Goal: Task Accomplishment & Management: Complete application form

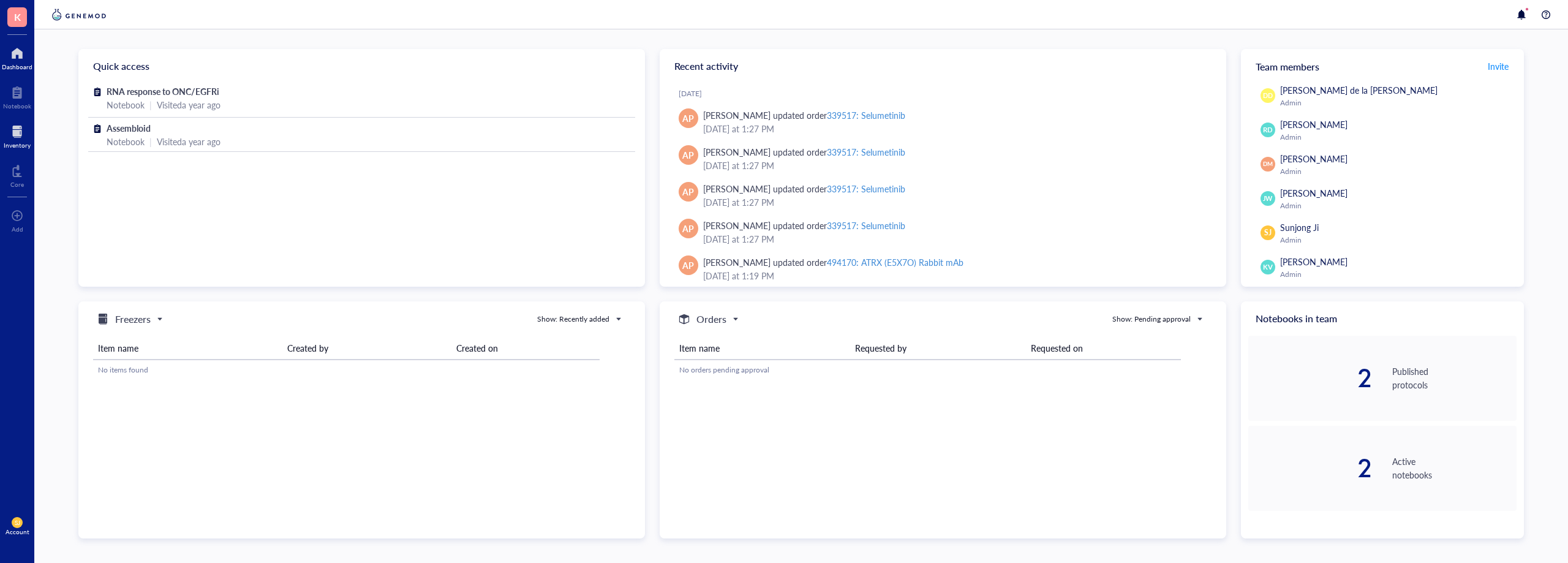
click at [18, 131] on div at bounding box center [17, 131] width 27 height 19
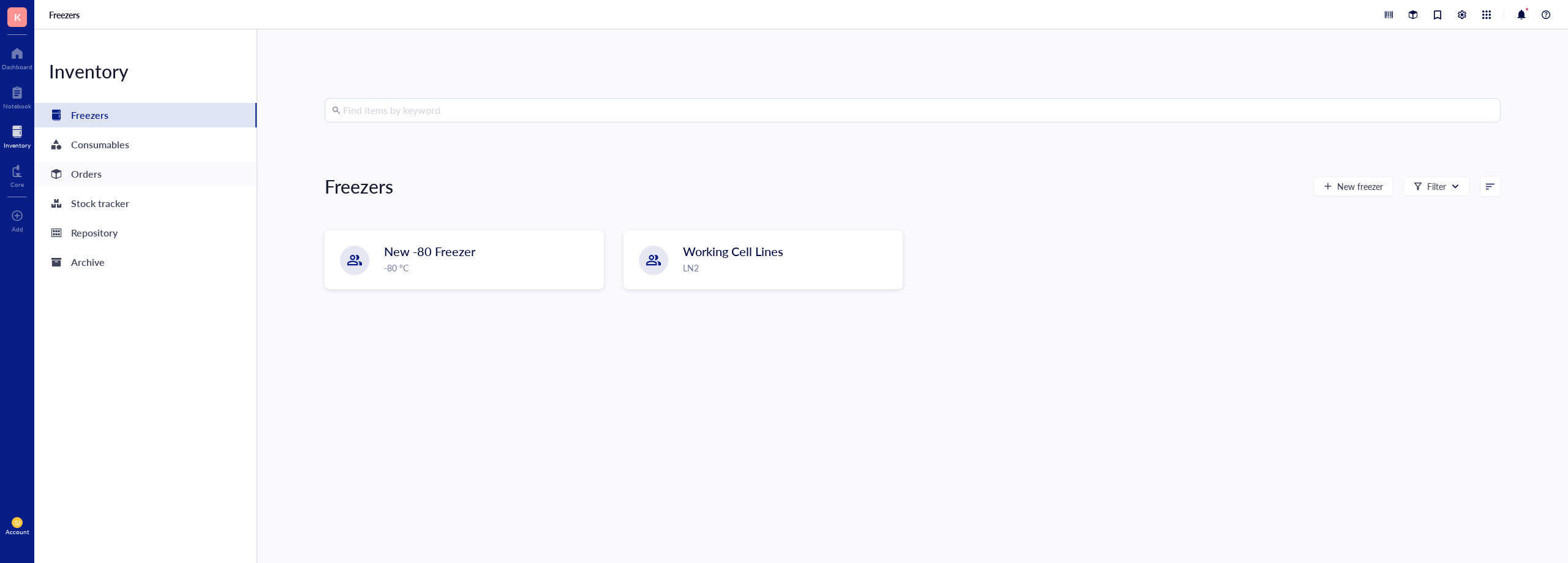
click at [116, 179] on div "Orders" at bounding box center [145, 174] width 222 height 25
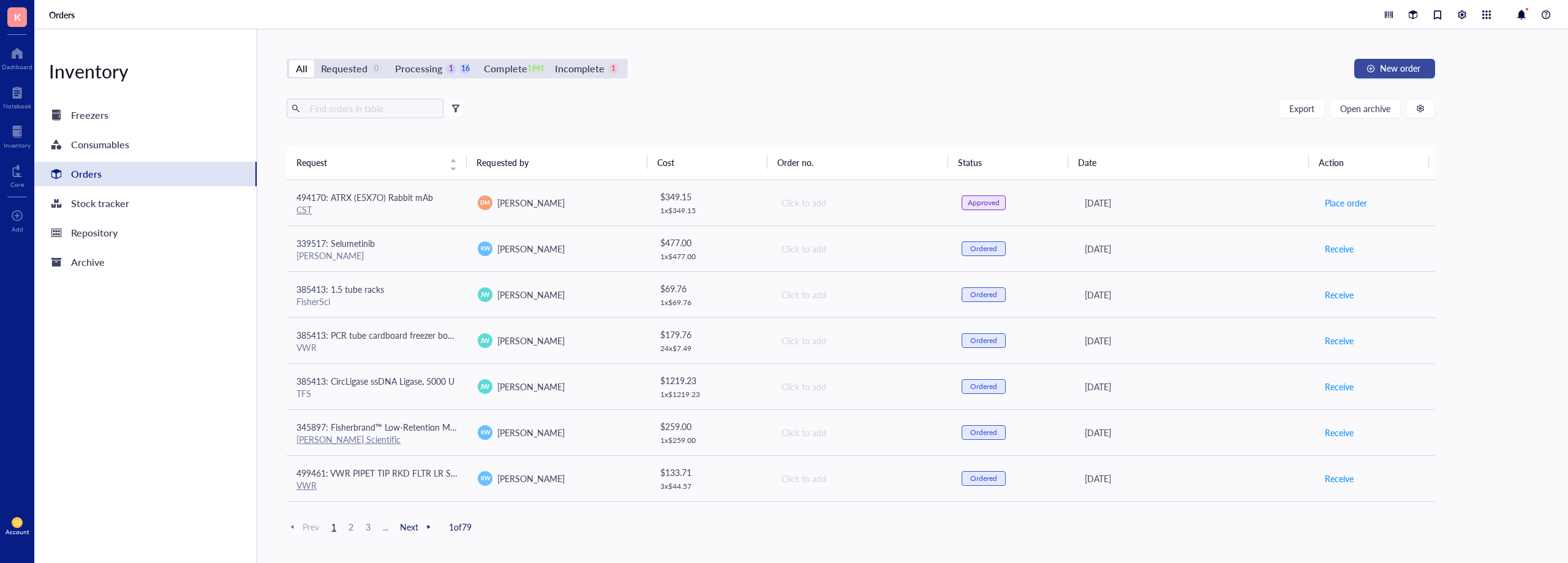
click at [1395, 66] on span "New order" at bounding box center [1400, 67] width 41 height 10
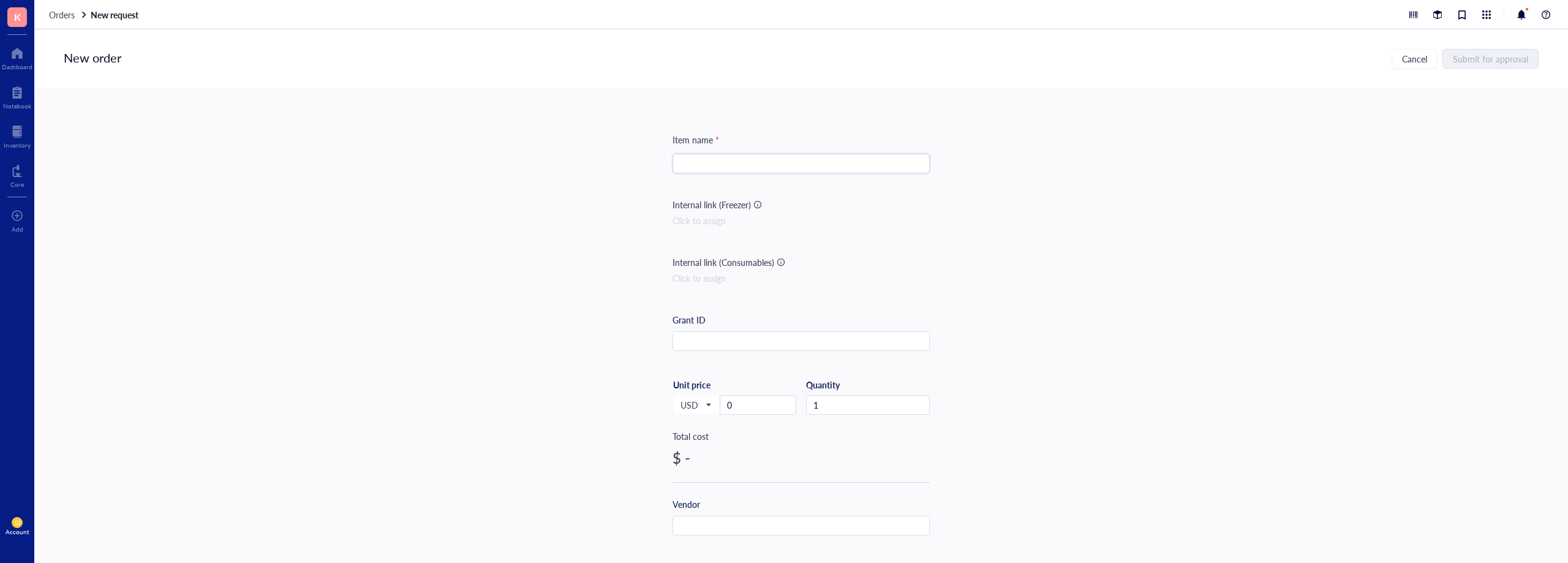
click at [715, 164] on input "search" at bounding box center [800, 164] width 242 height 18
paste input "pCW57.1 N-term GFP tTA (Plasmid #107551)"
type input "pCW57.1 N-term GFP tTA (Plasmid #107551)"
click at [721, 521] on input "text" at bounding box center [801, 526] width 256 height 19
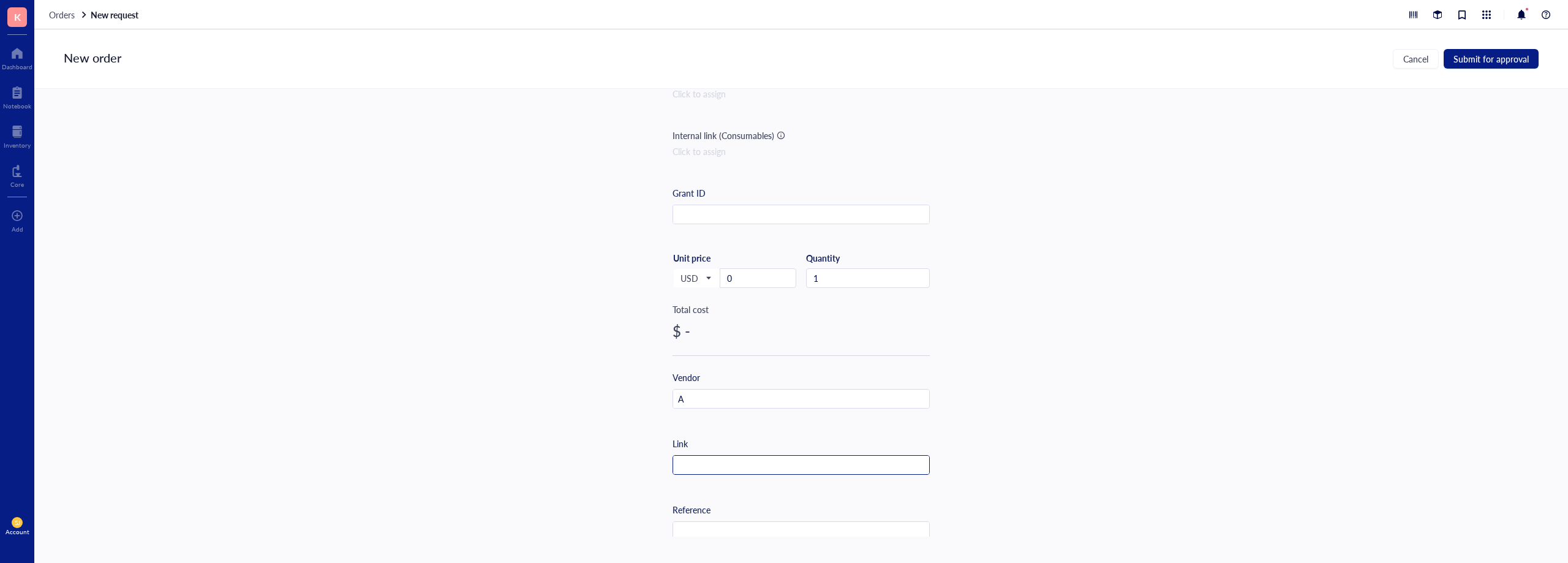
scroll to position [184, 0]
click at [734, 341] on input "A" at bounding box center [801, 342] width 256 height 19
click at [857, 341] on input "text" at bounding box center [801, 342] width 256 height 19
click at [902, 344] on input "A" at bounding box center [801, 342] width 256 height 19
click at [805, 350] on input "AD" at bounding box center [801, 342] width 256 height 19
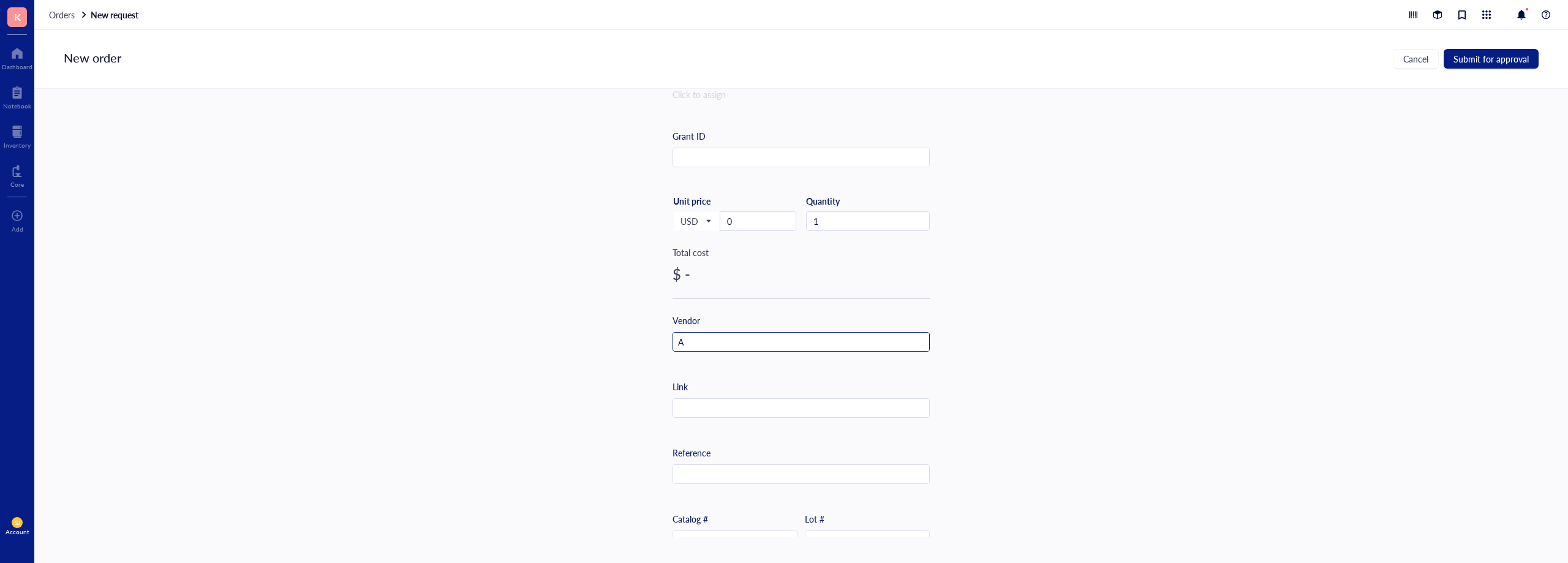
click at [816, 334] on input "A" at bounding box center [801, 342] width 256 height 19
click at [813, 336] on input "Ad" at bounding box center [801, 342] width 256 height 19
click at [762, 339] on input "Add" at bounding box center [801, 342] width 256 height 19
click at [762, 339] on input "Addg" at bounding box center [801, 342] width 256 height 19
click at [762, 339] on input "Addge" at bounding box center [801, 342] width 256 height 19
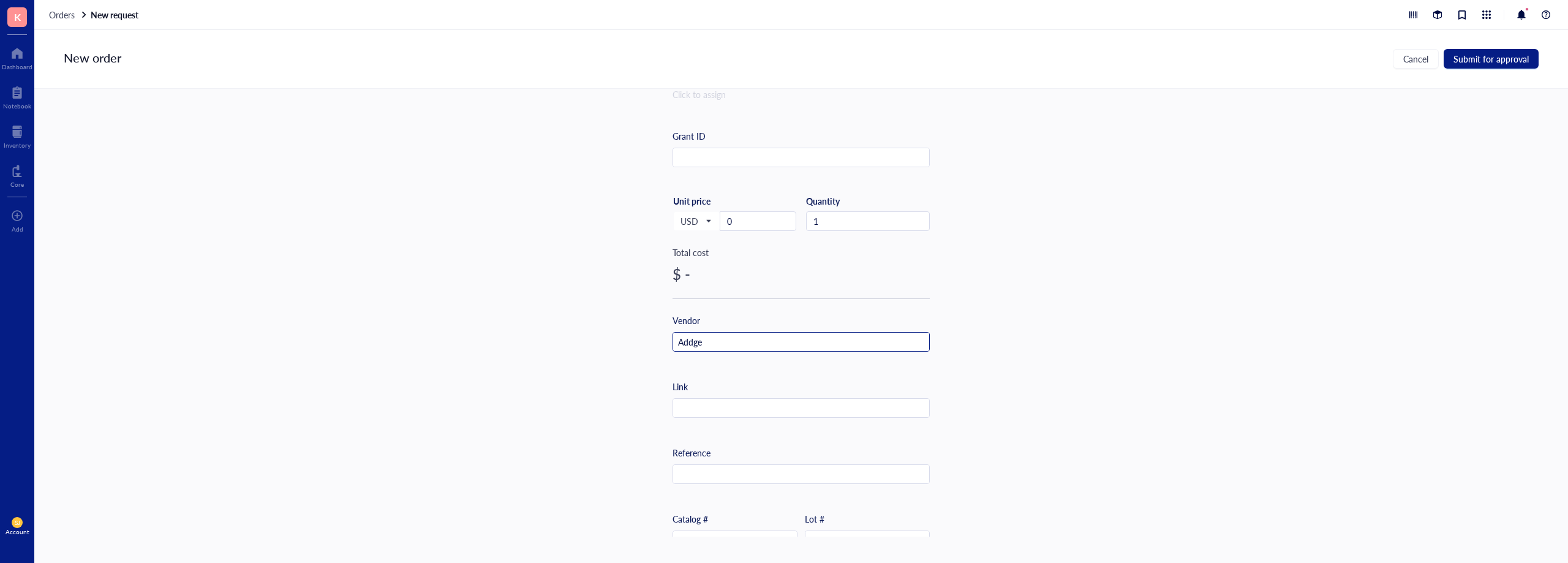
click at [767, 339] on input "Addge" at bounding box center [801, 342] width 256 height 19
click at [780, 345] on input "Addgen" at bounding box center [801, 342] width 256 height 19
click at [1055, 345] on div "Item name * pCW57.1 N-term GFP tTA (Plasmid #107551) Internal link (Freezer) Cl…" at bounding box center [800, 312] width 1533 height 448
click at [1112, 352] on div "Item name * pCW57.1 N-term GFP tTA (Plasmid #107551) Internal link (Freezer) Cl…" at bounding box center [800, 312] width 1533 height 448
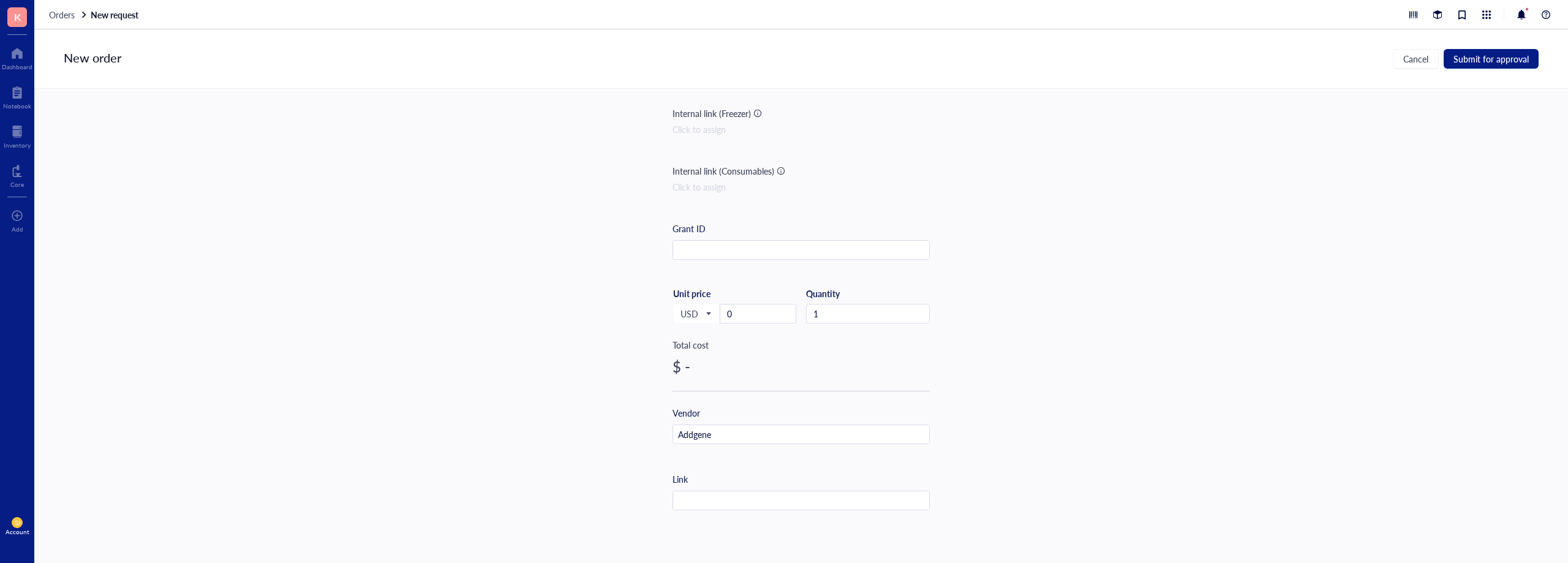
scroll to position [0, 0]
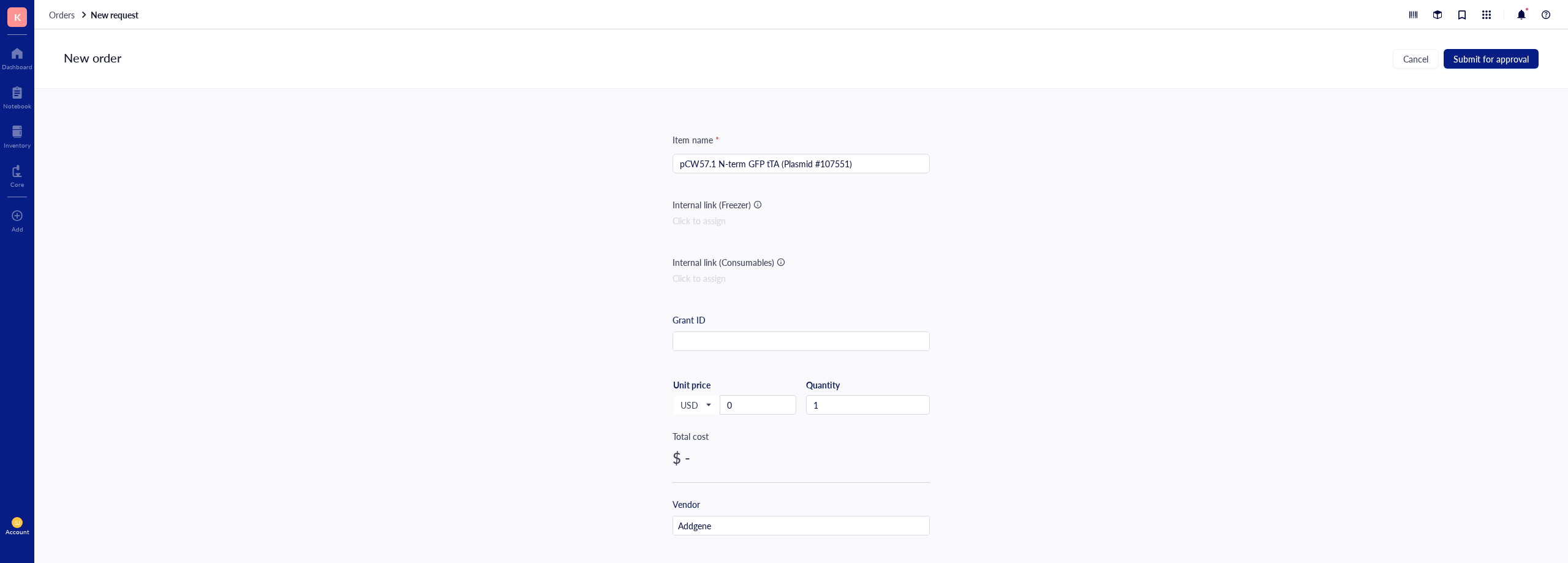
click at [900, 162] on input "pCW57.1 N-term GFP tTA (Plasmid #107551)" at bounding box center [800, 164] width 242 height 18
click at [1056, 264] on div "Item name * pCW57.1 N-term GFP tTA (Plasmid #107551) pCW57.1 N-term GFP tTA (Pl…" at bounding box center [800, 312] width 1533 height 448
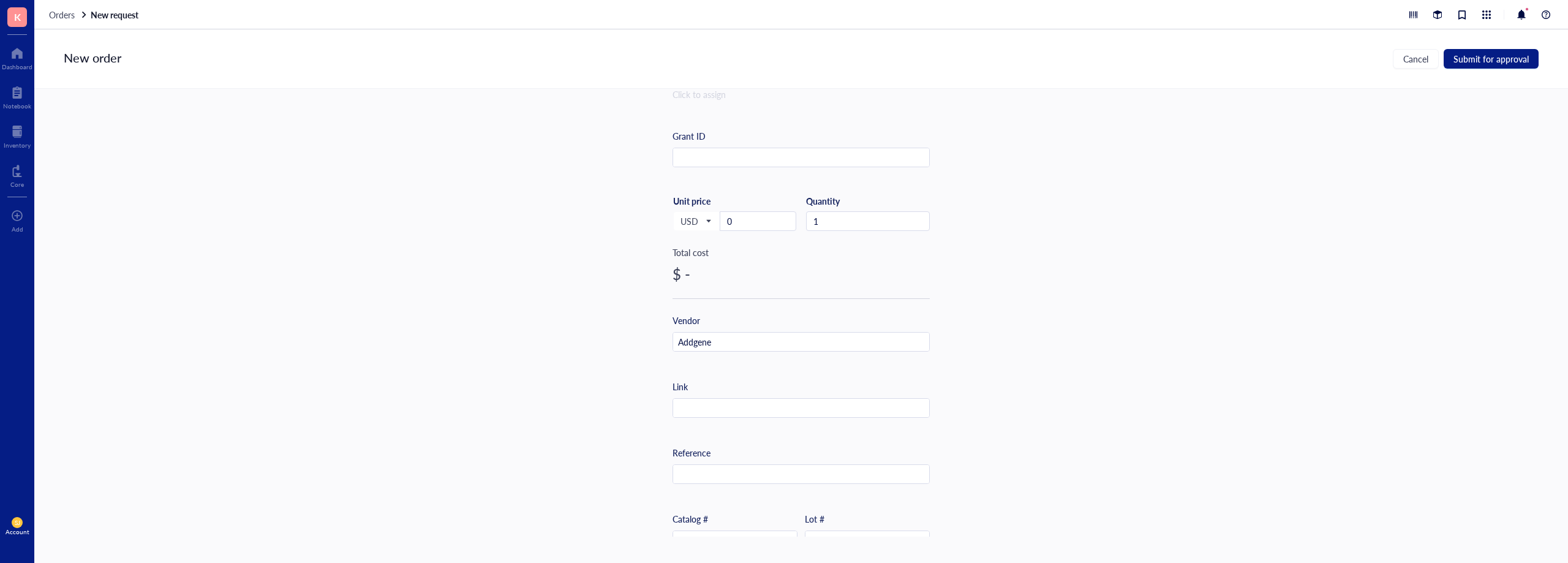
scroll to position [307, 0]
click at [741, 97] on input "0" at bounding box center [758, 99] width 75 height 18
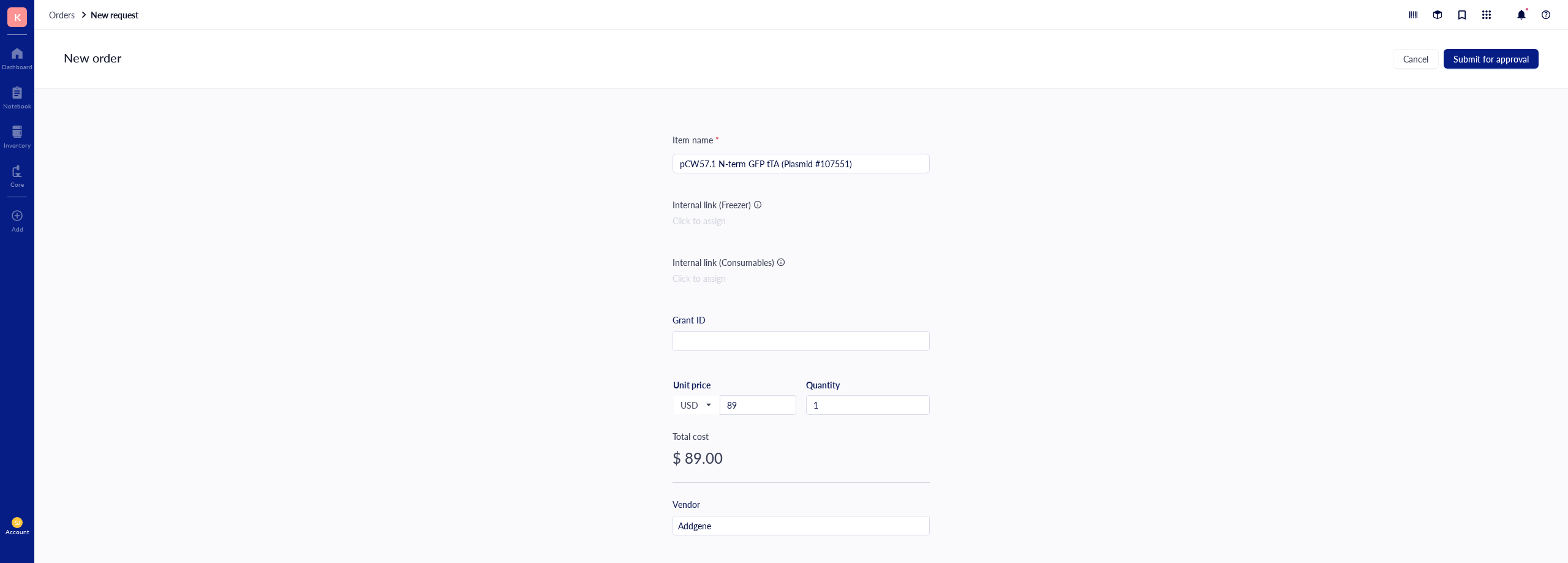
click at [982, 252] on div "Item name * pCW57.1 N-term GFP tTA (Plasmid #107551) Internal link (Freezer) Cl…" at bounding box center [800, 312] width 1533 height 448
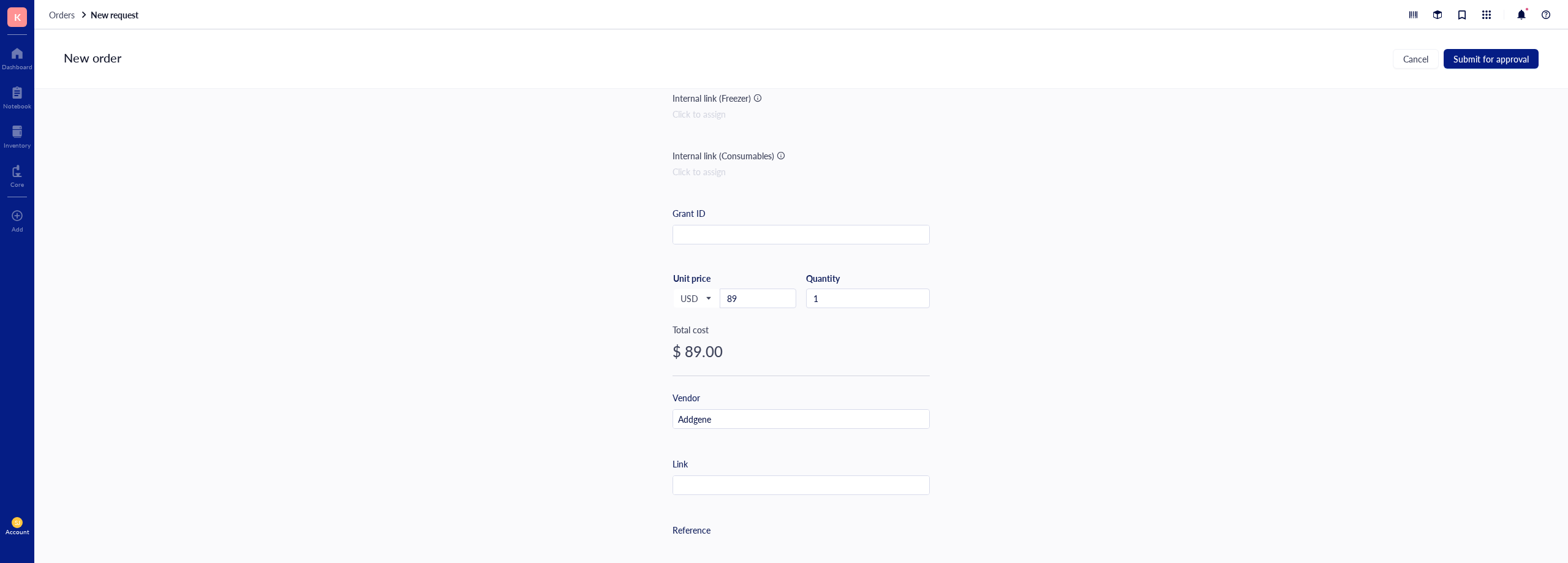
scroll to position [245, 0]
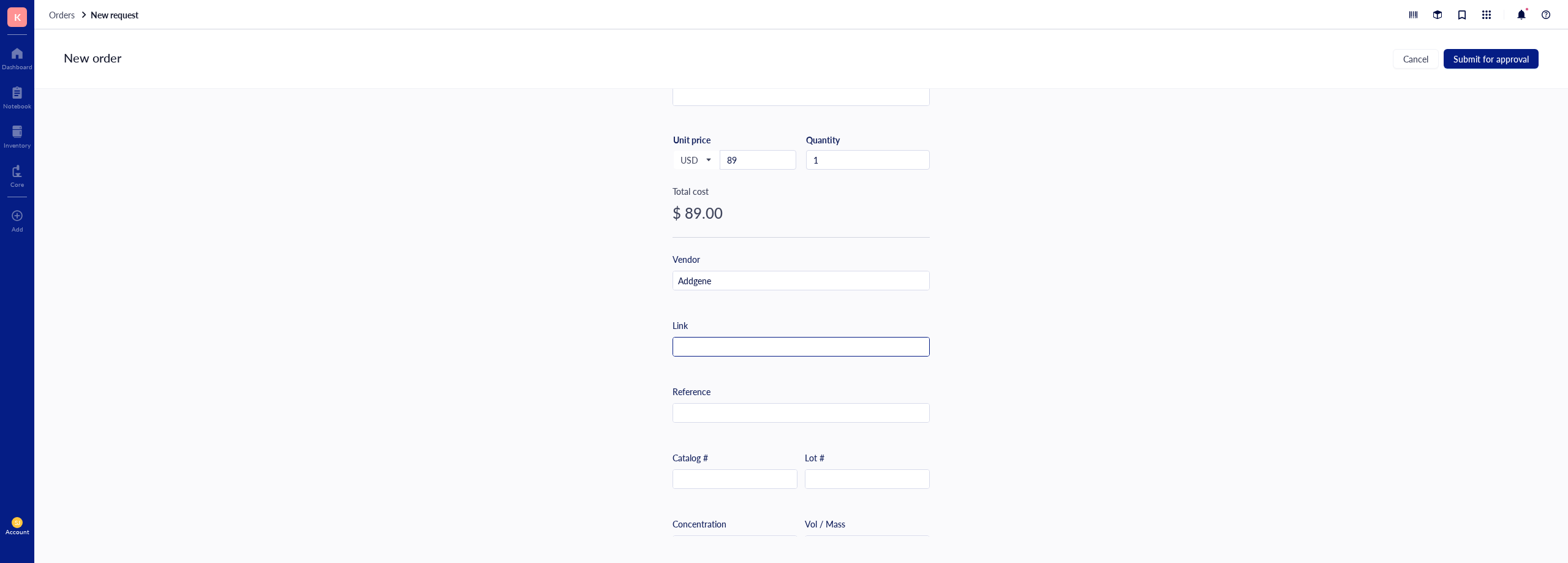
click at [745, 349] on input "text" at bounding box center [801, 346] width 256 height 19
paste input "[URL][DOMAIN_NAME]"
type input "[URL][DOMAIN_NAME]"
click at [1042, 334] on div "Item name * pCW57.1 N-term GFP tTA (Plasmid #107551) Internal link (Freezer) Cl…" at bounding box center [800, 312] width 1533 height 448
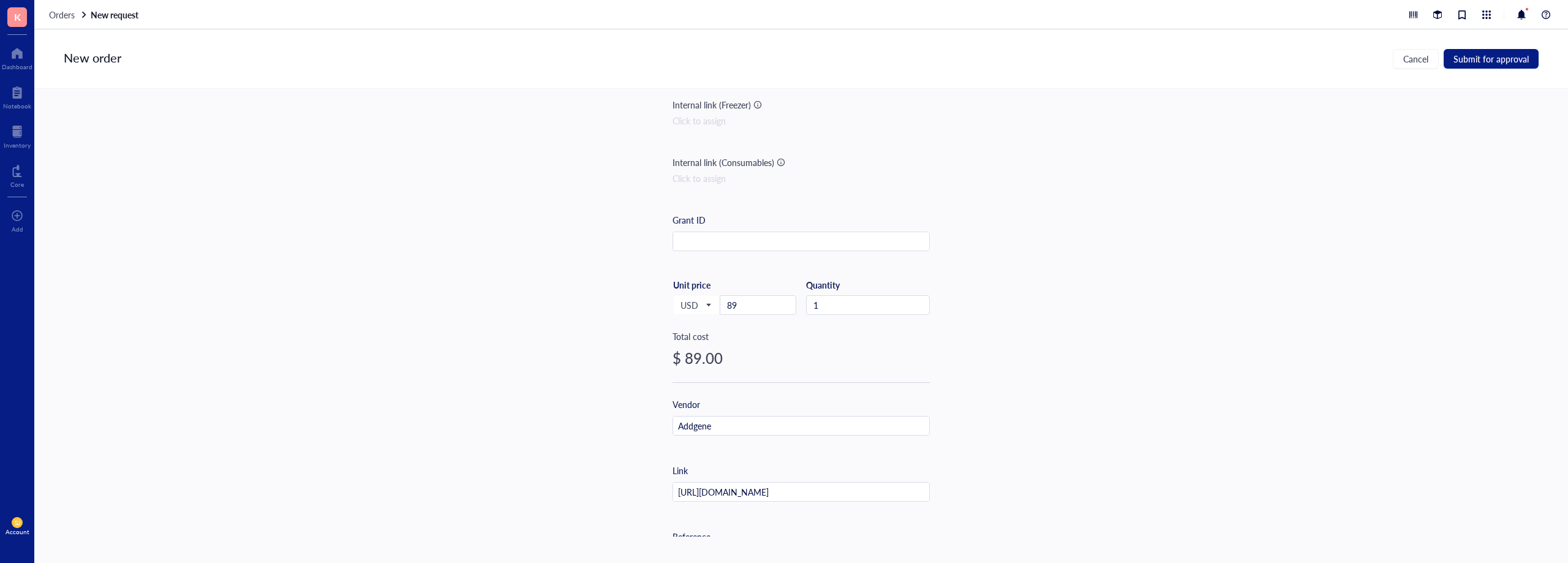
scroll to position [0, 0]
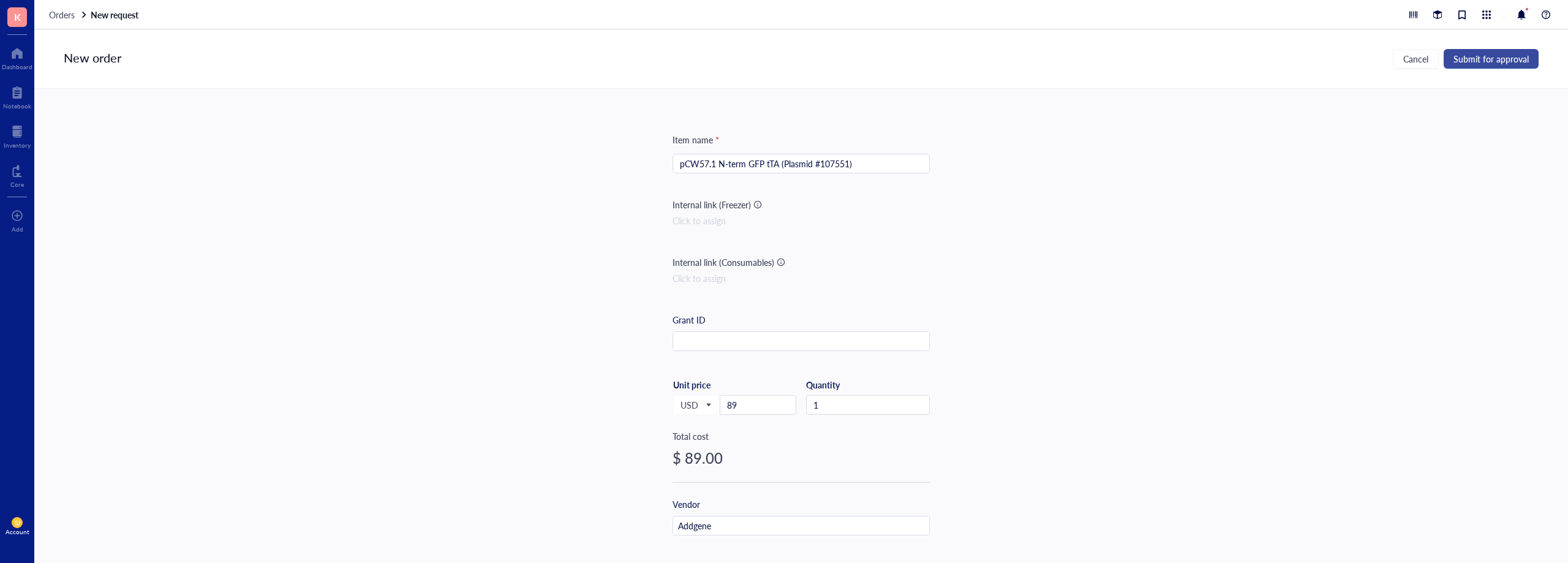
click at [1475, 57] on span "Submit for approval" at bounding box center [1491, 59] width 75 height 10
